Goal: Task Accomplishment & Management: Manage account settings

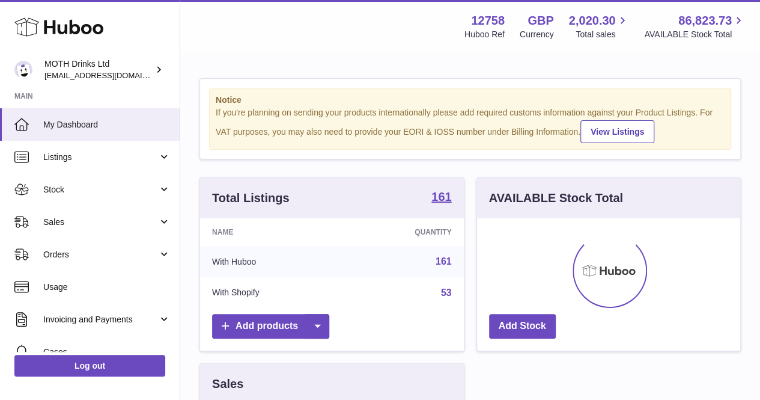
scroll to position [188, 263]
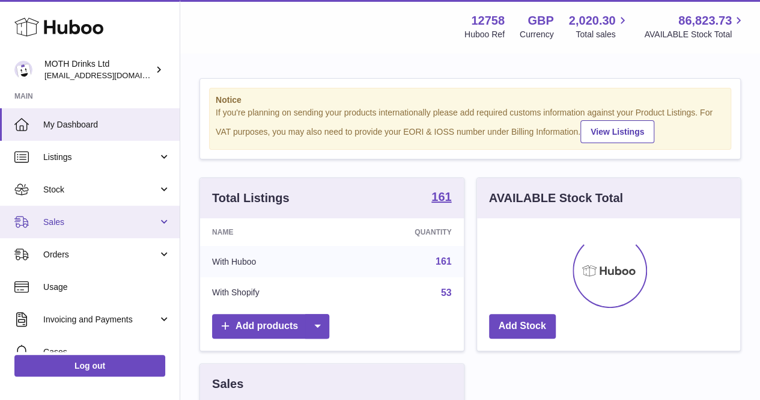
click at [103, 227] on link "Sales" at bounding box center [90, 222] width 180 height 32
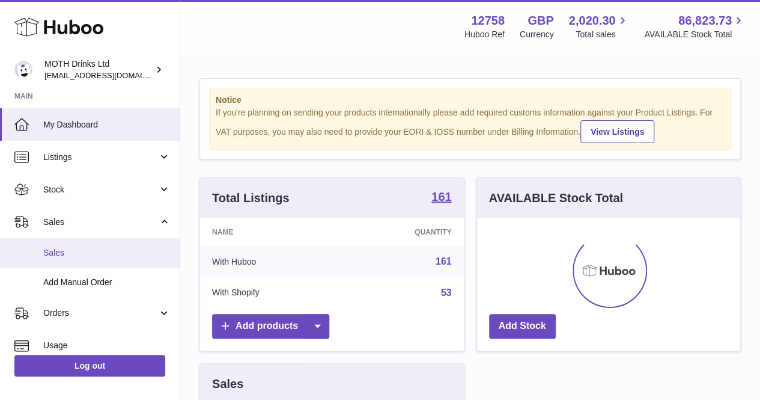
click at [94, 260] on link "Sales" at bounding box center [90, 252] width 180 height 29
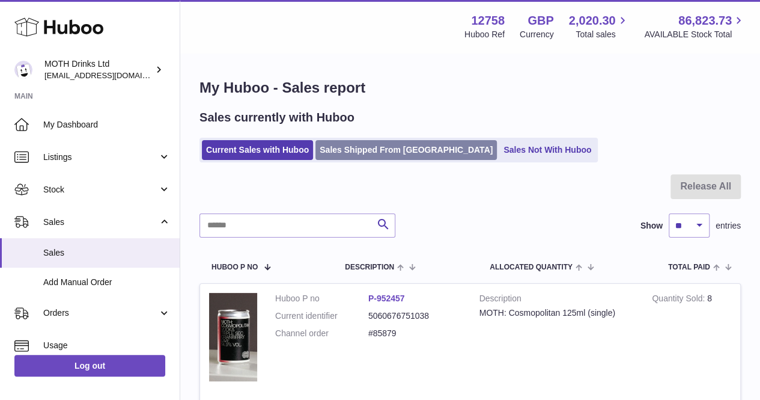
click at [393, 151] on link "Sales Shipped From Huboo" at bounding box center [406, 150] width 181 height 20
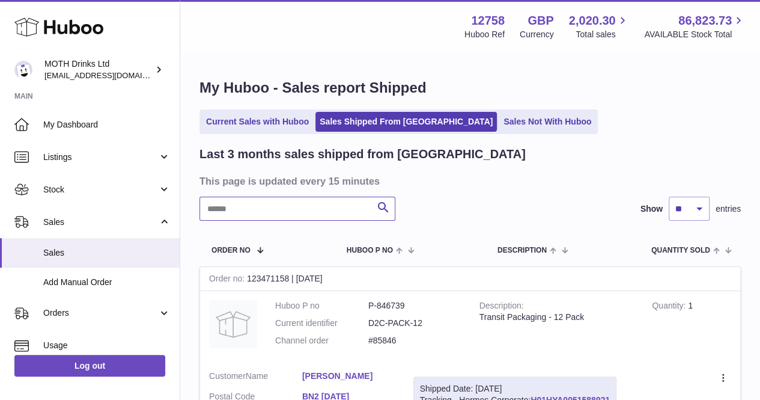
click at [318, 208] on input "text" at bounding box center [298, 209] width 196 height 24
paste input "**********"
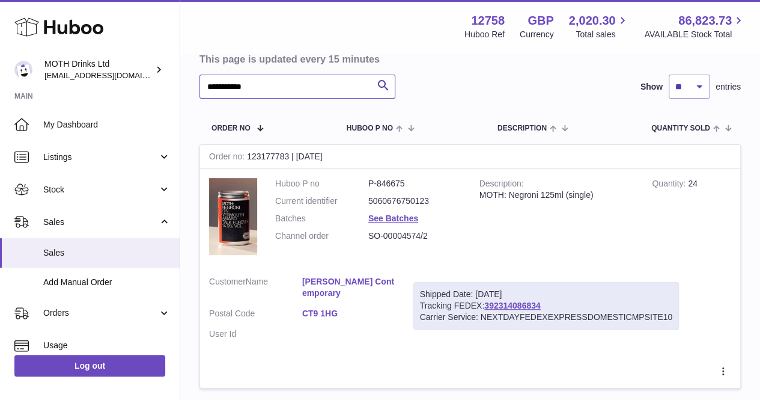
scroll to position [124, 0]
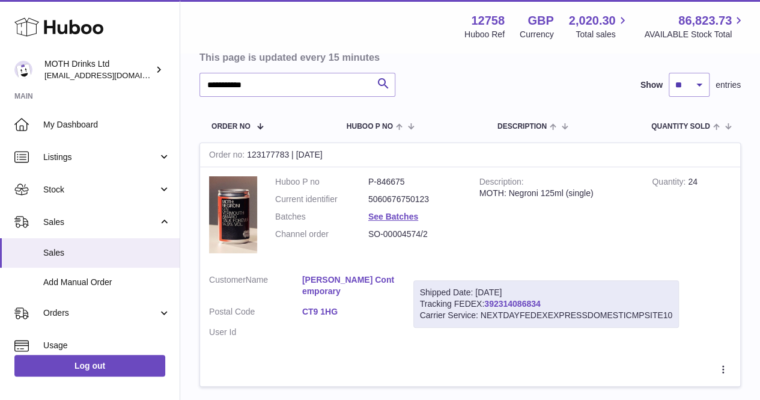
click at [500, 305] on link "392314086834" at bounding box center [512, 304] width 56 height 10
drag, startPoint x: 301, startPoint y: 90, endPoint x: 200, endPoint y: 68, distance: 104.0
paste input "text"
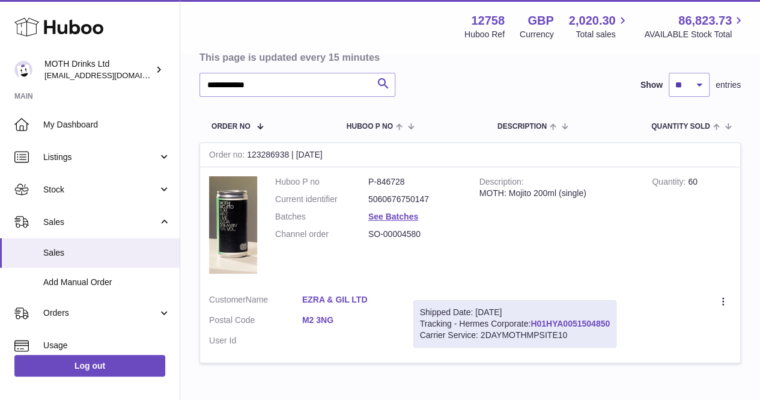
click at [554, 322] on link "H01HYA0051504850" at bounding box center [570, 324] width 79 height 10
drag, startPoint x: 301, startPoint y: 82, endPoint x: 194, endPoint y: 61, distance: 109.6
click at [194, 61] on div "**********" at bounding box center [470, 165] width 580 height 471
paste input "text"
click at [540, 322] on link "H01HYA0051505167" at bounding box center [570, 324] width 79 height 10
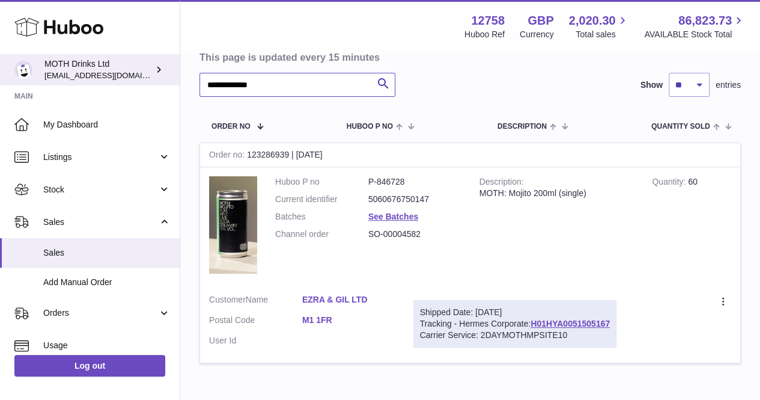
drag, startPoint x: 336, startPoint y: 87, endPoint x: 159, endPoint y: 74, distance: 177.8
click at [159, 74] on div "**********" at bounding box center [380, 174] width 760 height 596
paste input "text"
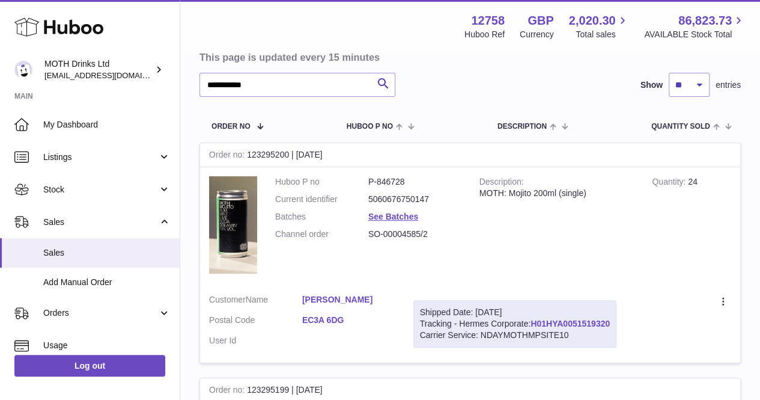
click at [597, 324] on link "H01HYA0051519320" at bounding box center [570, 324] width 79 height 10
drag, startPoint x: 293, startPoint y: 88, endPoint x: 195, endPoint y: 74, distance: 99.6
paste input "text"
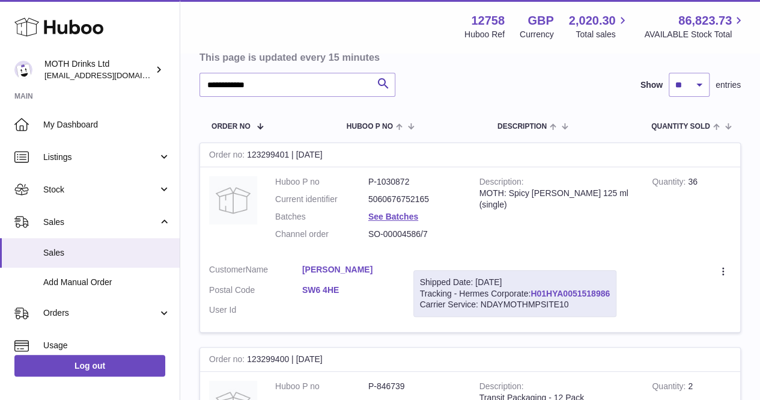
click at [588, 294] on link "H01HYA0051518986" at bounding box center [570, 293] width 79 height 10
click at [324, 90] on input "**********" at bounding box center [298, 85] width 196 height 24
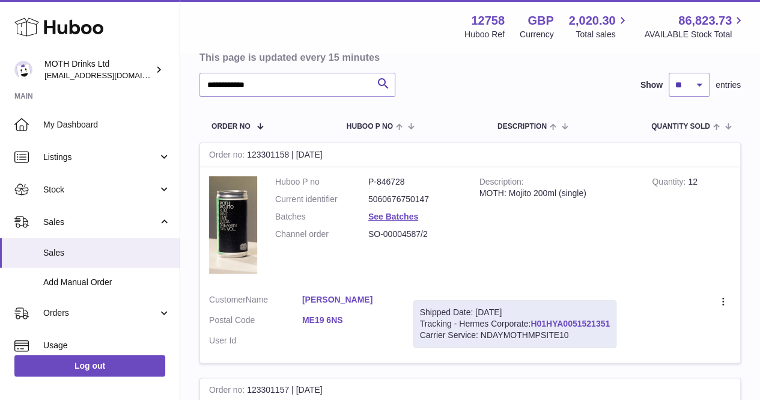
click at [576, 327] on link "H01HYA0051521351" at bounding box center [570, 324] width 79 height 10
drag, startPoint x: 313, startPoint y: 75, endPoint x: 204, endPoint y: 78, distance: 108.8
click at [204, 78] on input "**********" at bounding box center [298, 85] width 196 height 24
paste input "text"
type input "**********"
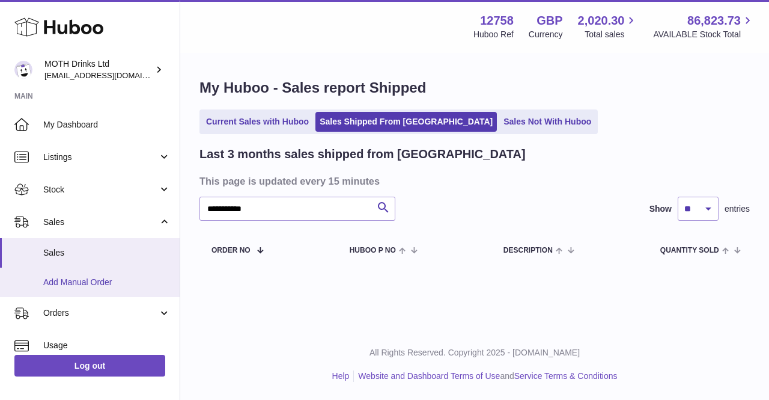
click at [88, 274] on link "Add Manual Order" at bounding box center [90, 281] width 180 height 29
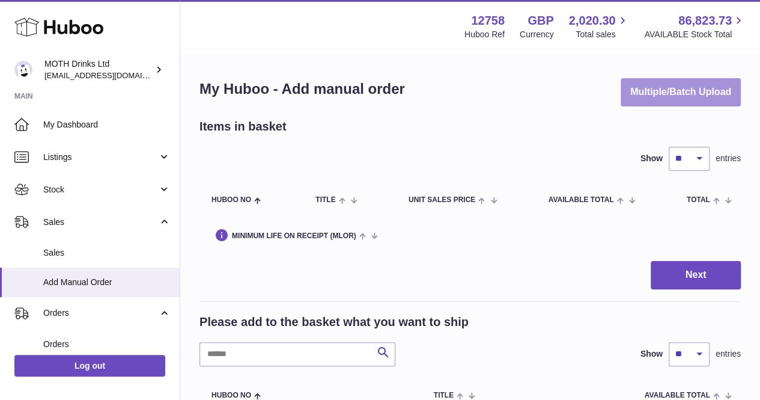
click at [677, 99] on button "Multiple/Batch Upload" at bounding box center [681, 92] width 120 height 28
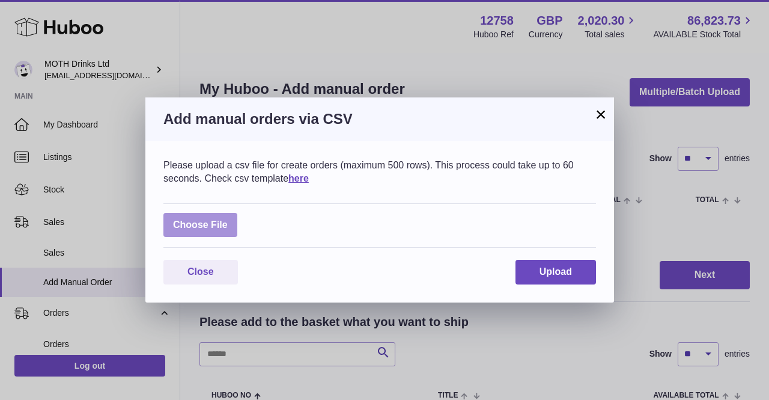
click at [174, 230] on label at bounding box center [200, 225] width 74 height 25
click at [228, 219] on input "file" at bounding box center [228, 219] width 1 height 1
type input "**********"
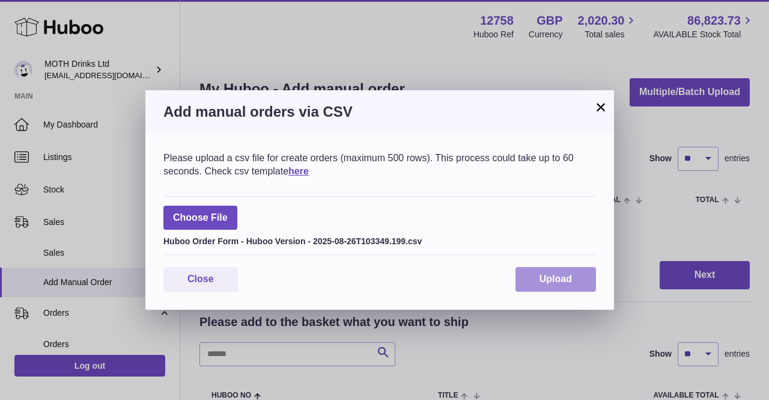
click at [561, 278] on span "Upload" at bounding box center [556, 278] width 32 height 10
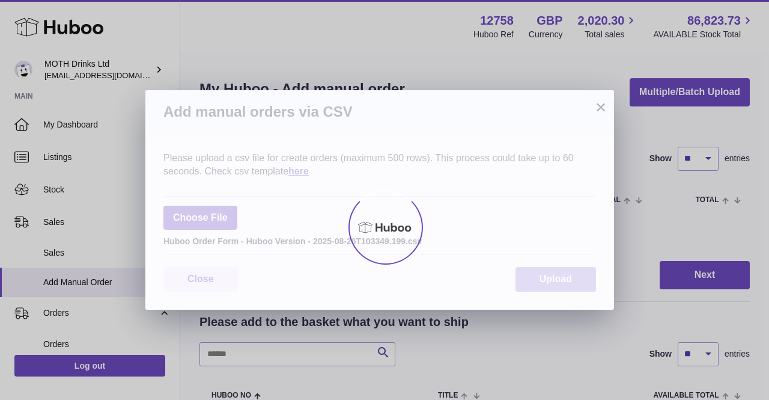
click at [561, 278] on div at bounding box center [384, 227] width 769 height 346
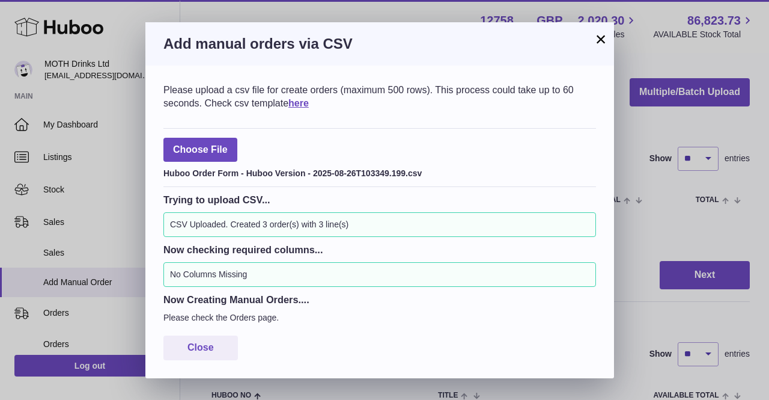
click at [602, 32] on button "×" at bounding box center [601, 39] width 14 height 14
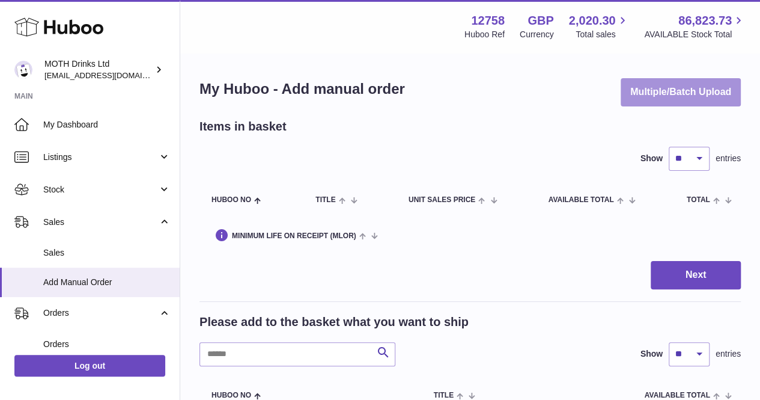
click at [691, 97] on button "Multiple/Batch Upload" at bounding box center [681, 92] width 120 height 28
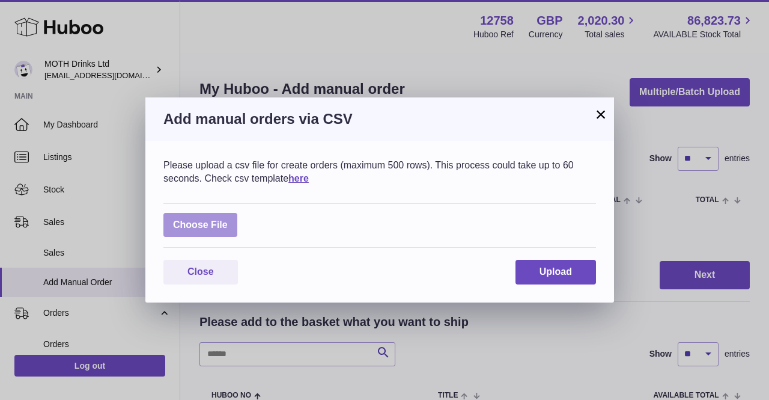
click at [195, 230] on label at bounding box center [200, 225] width 74 height 25
click at [228, 219] on input "file" at bounding box center [228, 219] width 1 height 1
type input "**********"
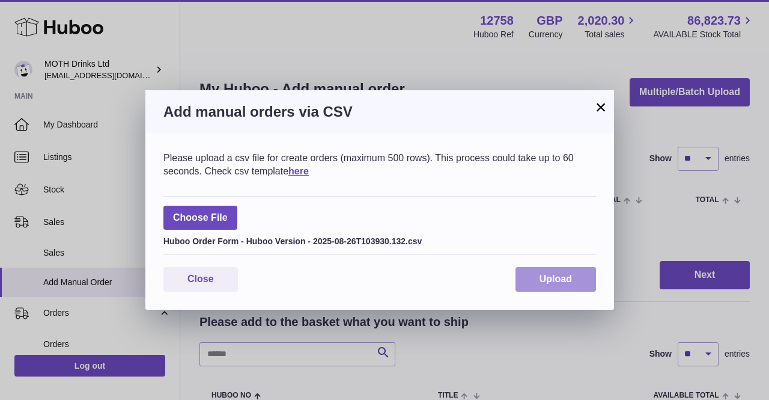
click at [566, 284] on span "Upload" at bounding box center [556, 278] width 32 height 10
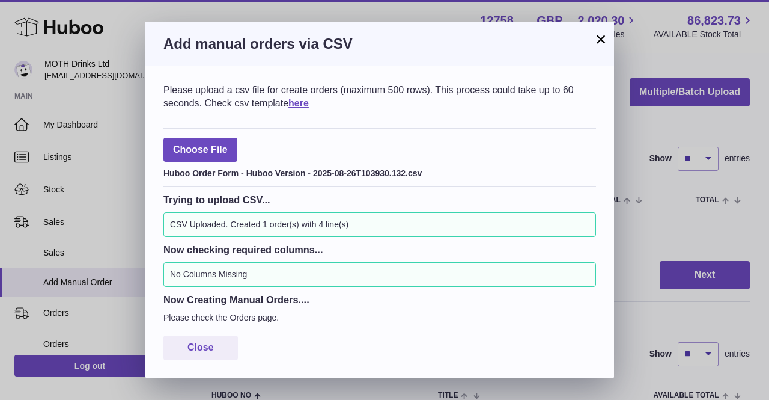
click at [603, 37] on button "×" at bounding box center [601, 39] width 14 height 14
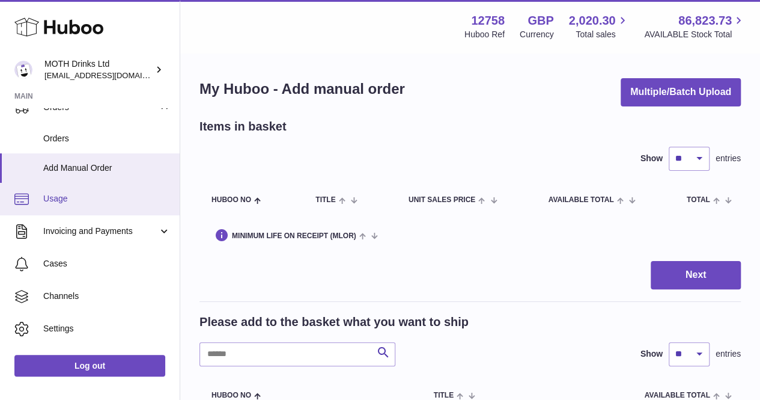
scroll to position [6, 0]
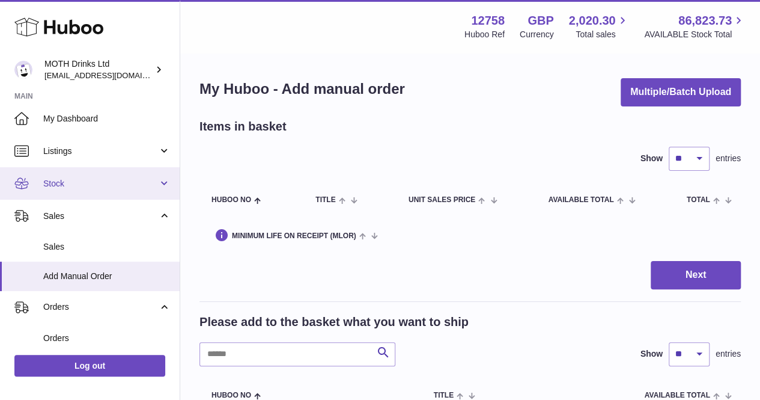
click at [139, 185] on span "Stock" at bounding box center [100, 183] width 115 height 11
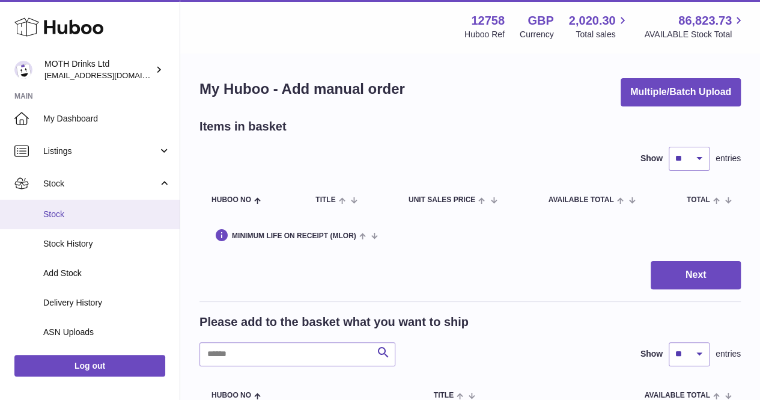
click at [72, 222] on link "Stock" at bounding box center [90, 214] width 180 height 29
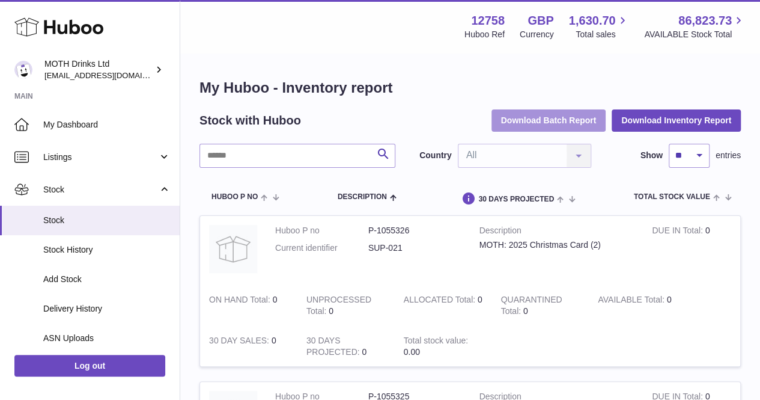
click at [558, 116] on button "Download Batch Report" at bounding box center [549, 120] width 115 height 22
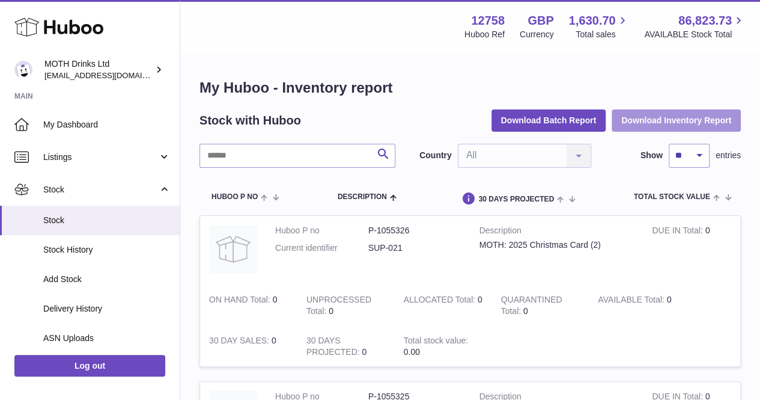
click at [707, 120] on button "Download Inventory Report" at bounding box center [676, 120] width 129 height 22
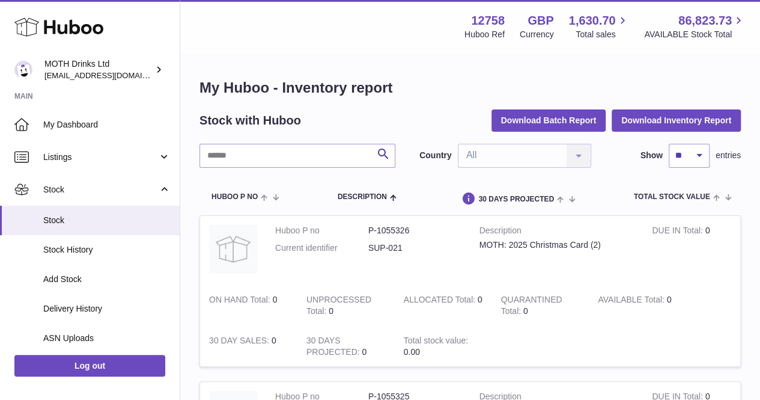
click at [519, 17] on div "12758 Huboo Ref GBP Currency 1,630.70 Total sales 86,823.73 AVAILABLE Stock Tot…" at bounding box center [598, 27] width 296 height 28
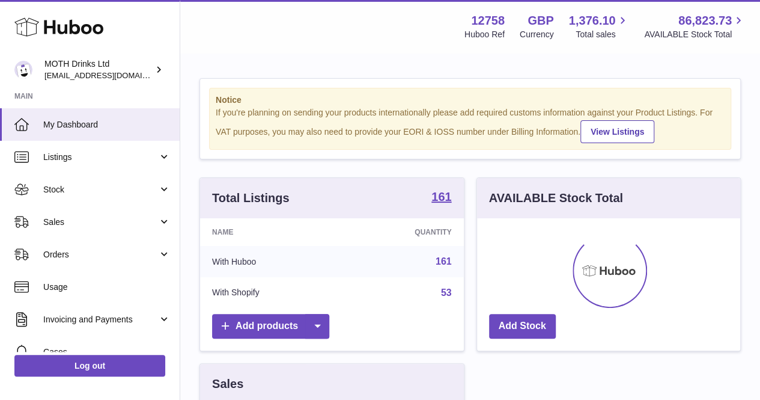
scroll to position [188, 263]
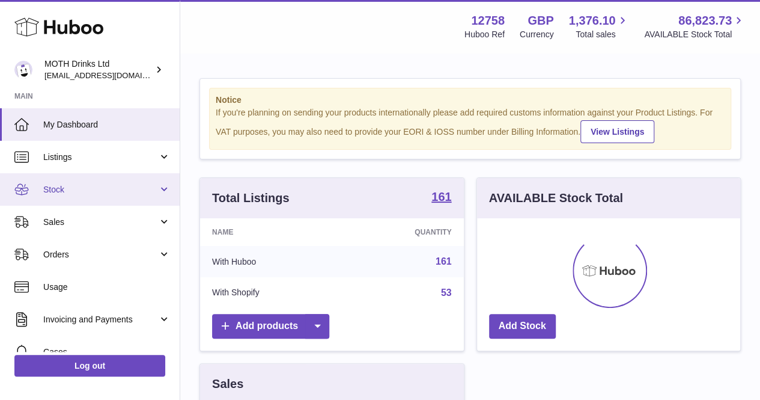
click at [112, 180] on link "Stock" at bounding box center [90, 189] width 180 height 32
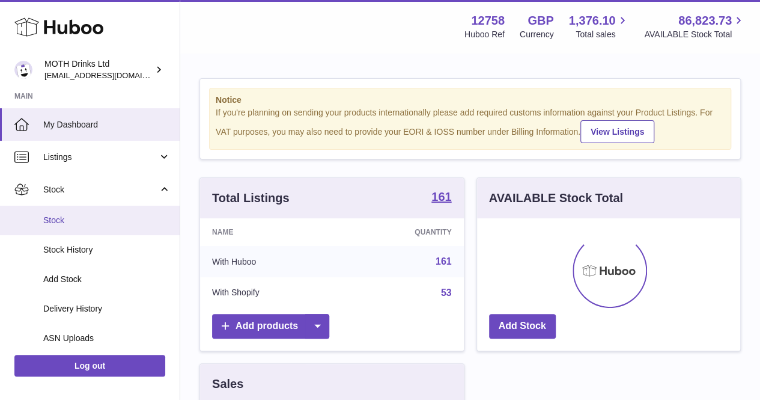
click at [114, 218] on span "Stock" at bounding box center [106, 220] width 127 height 11
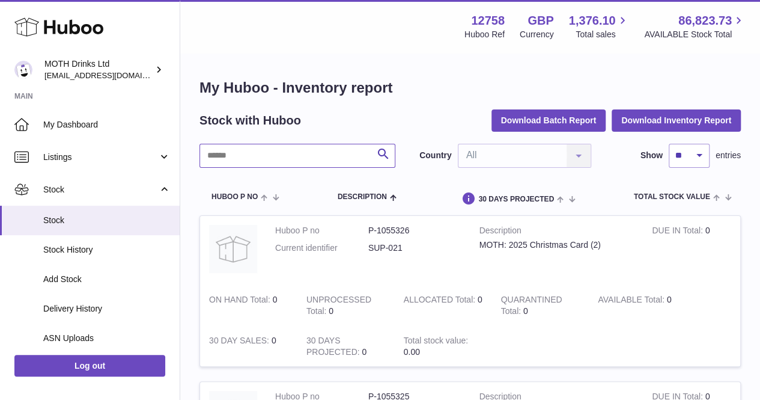
drag, startPoint x: 262, startPoint y: 151, endPoint x: 192, endPoint y: 264, distance: 132.8
type input "******"
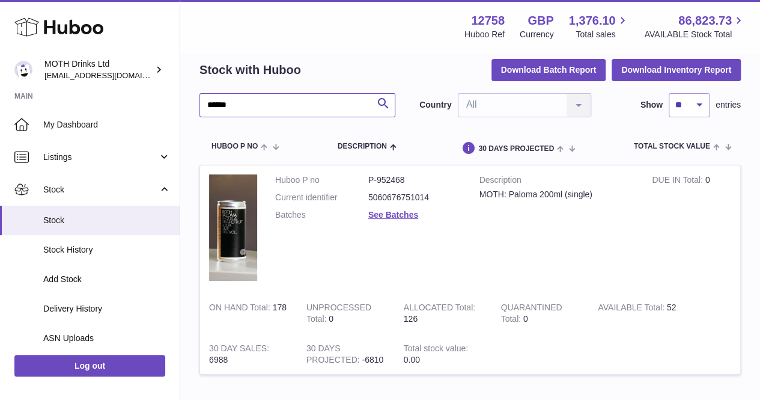
scroll to position [51, 0]
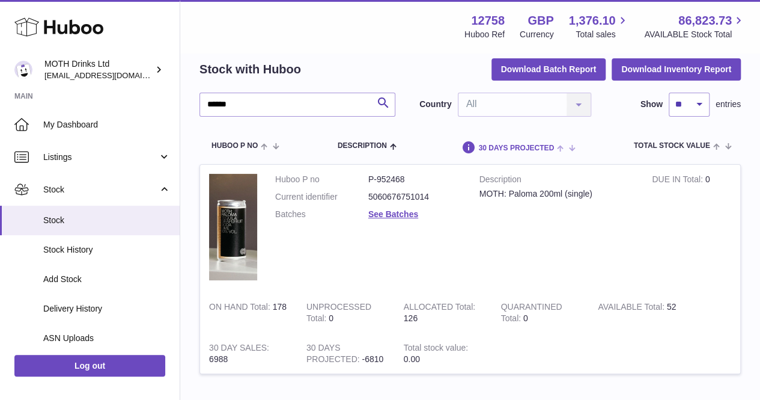
click at [455, 134] on th "30 DAYS PROJECTED" at bounding box center [515, 146] width 139 height 35
